Goal: Task Accomplishment & Management: Manage account settings

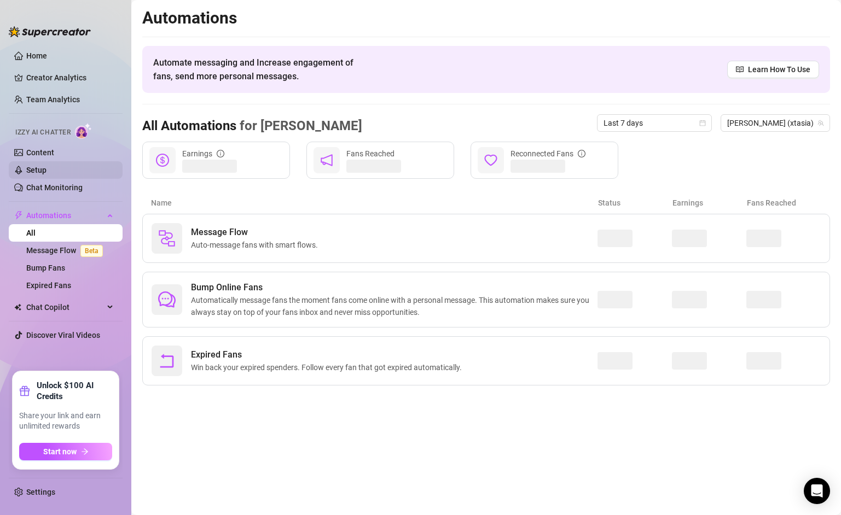
click at [46, 174] on link "Setup" at bounding box center [36, 170] width 20 height 9
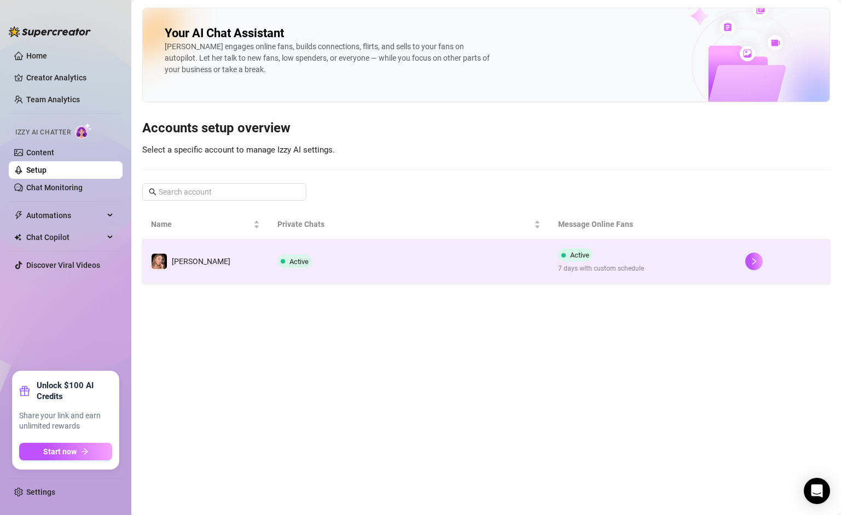
click at [691, 243] on td "Active 7 days with custom schedule" at bounding box center [642, 262] width 187 height 44
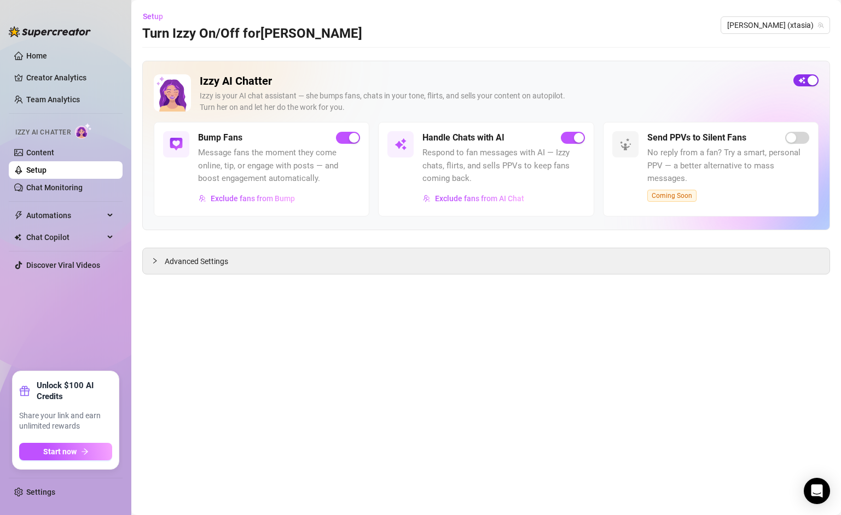
click at [802, 76] on span "button" at bounding box center [805, 80] width 25 height 12
